Goal: Information Seeking & Learning: Learn about a topic

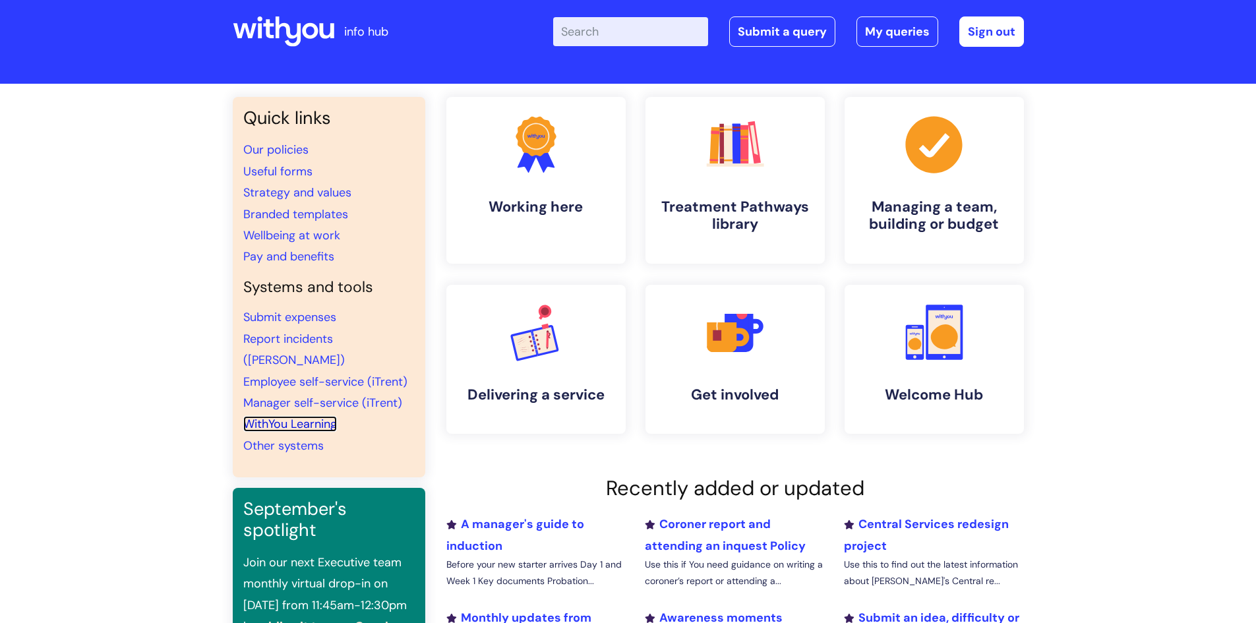
scroll to position [11, 0]
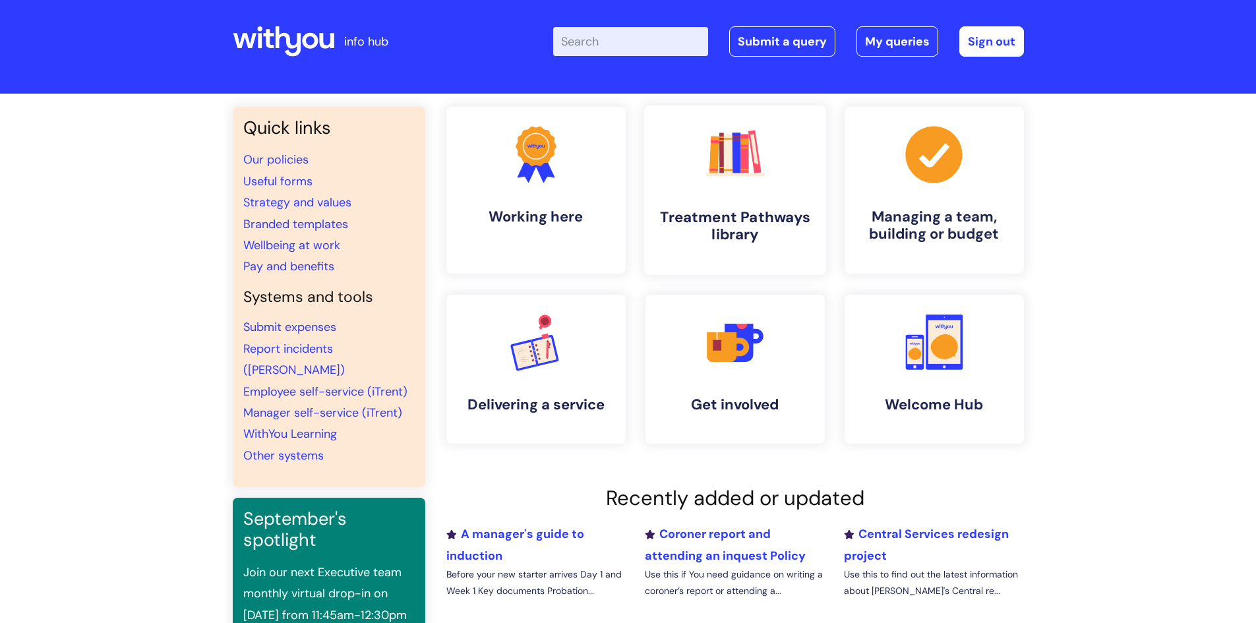
click at [756, 212] on h4 "Treatment Pathways library" at bounding box center [735, 226] width 161 height 36
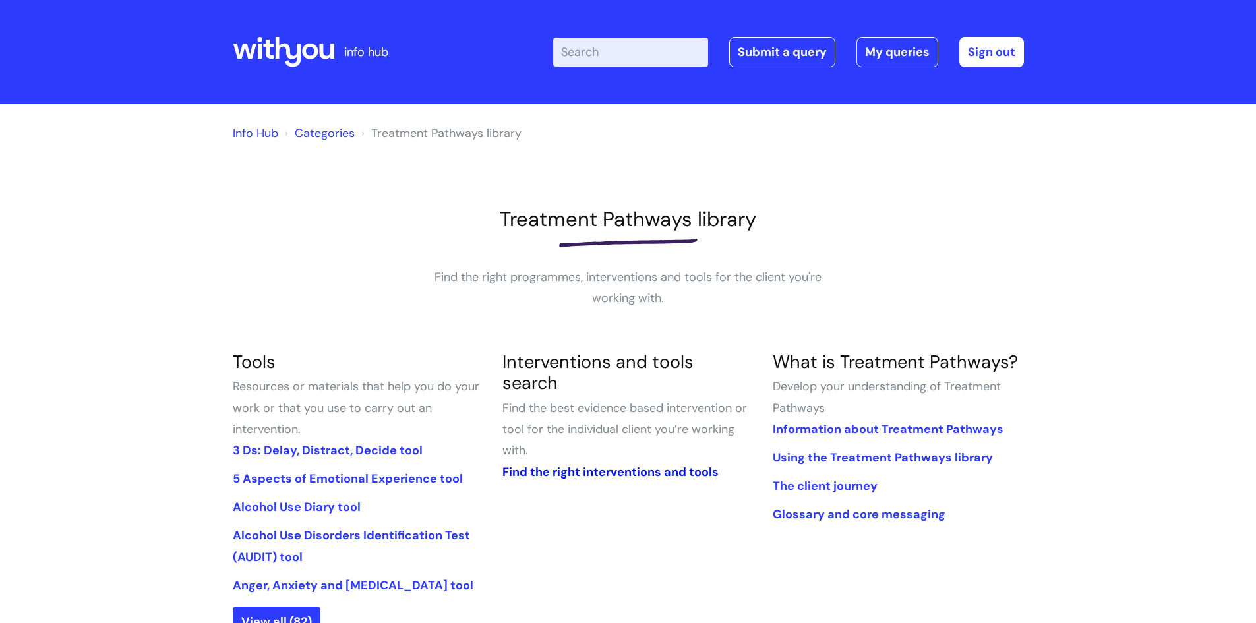
click at [637, 464] on link "Find the right interventions and tools" at bounding box center [610, 472] width 216 height 16
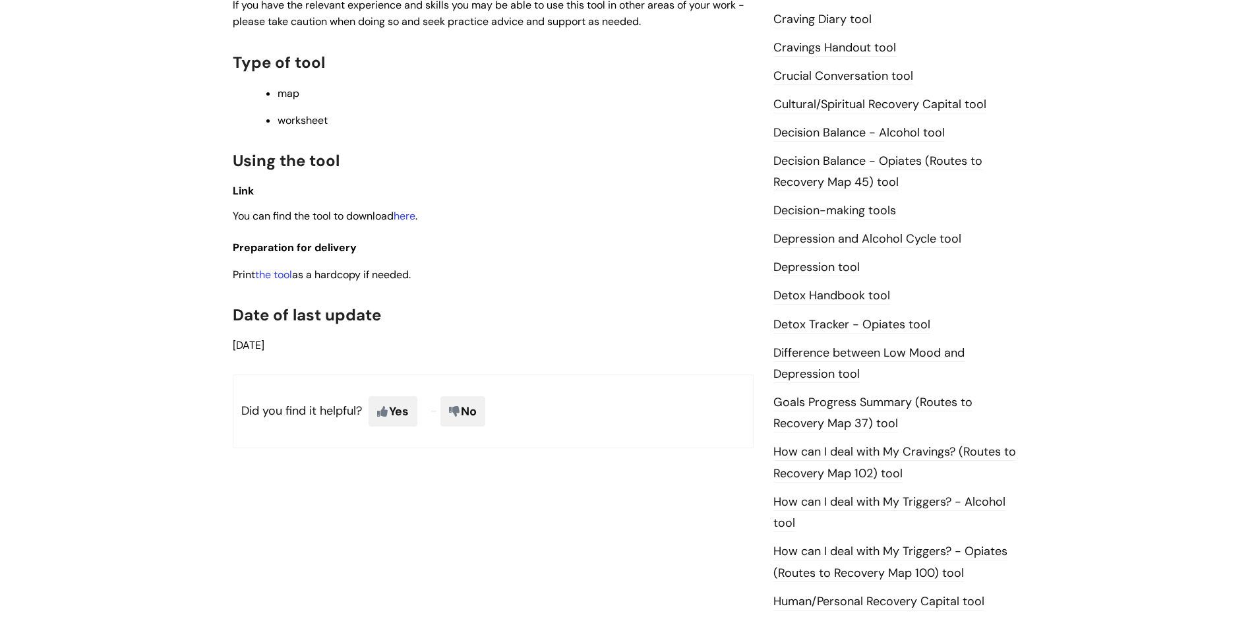
scroll to position [557, 0]
